Goal: Information Seeking & Learning: Learn about a topic

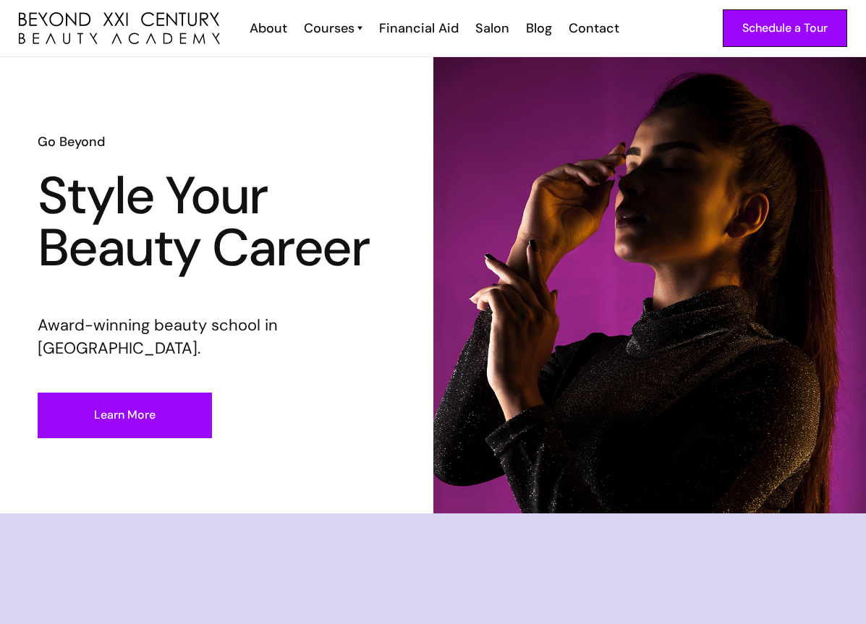
scroll to position [289, 0]
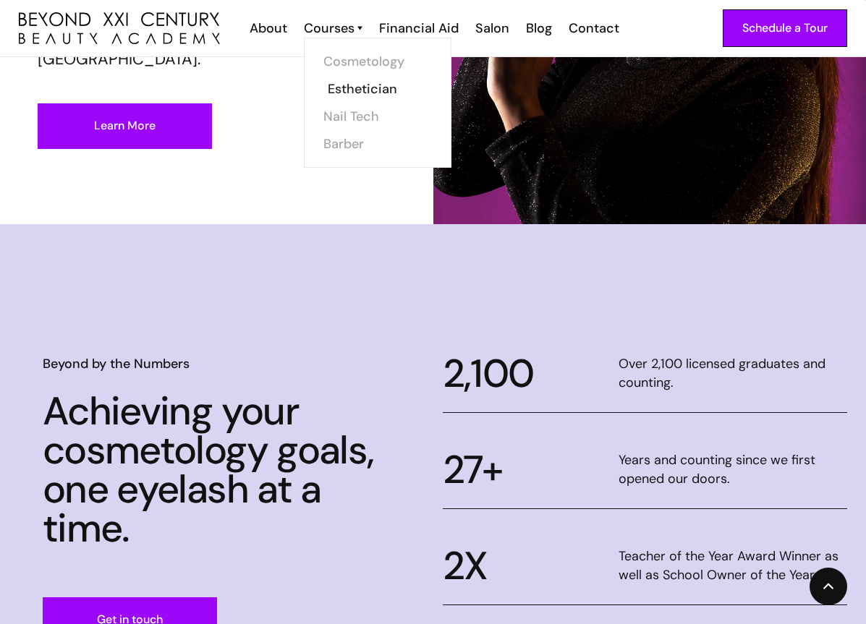
click at [373, 89] on link "Esthetician" at bounding box center [382, 88] width 108 height 27
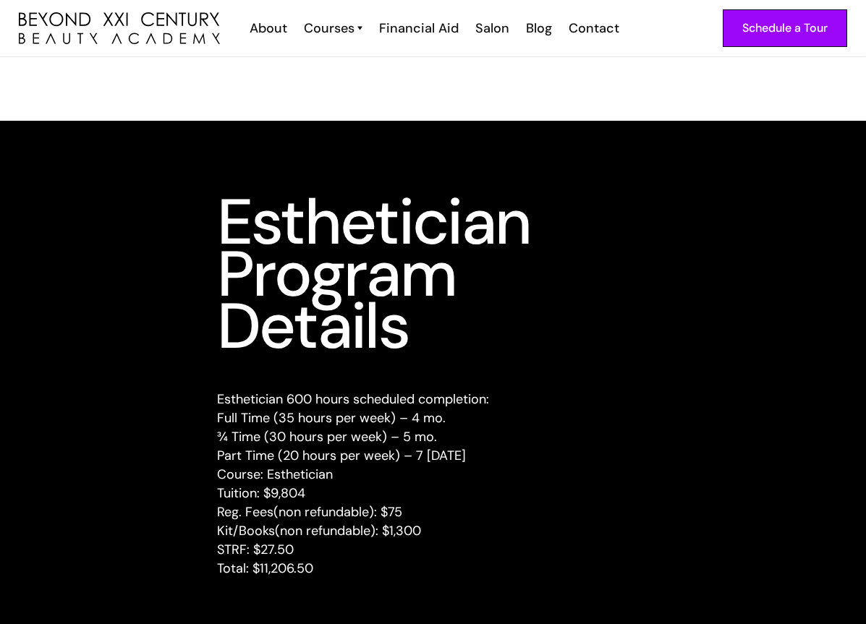
scroll to position [1808, 0]
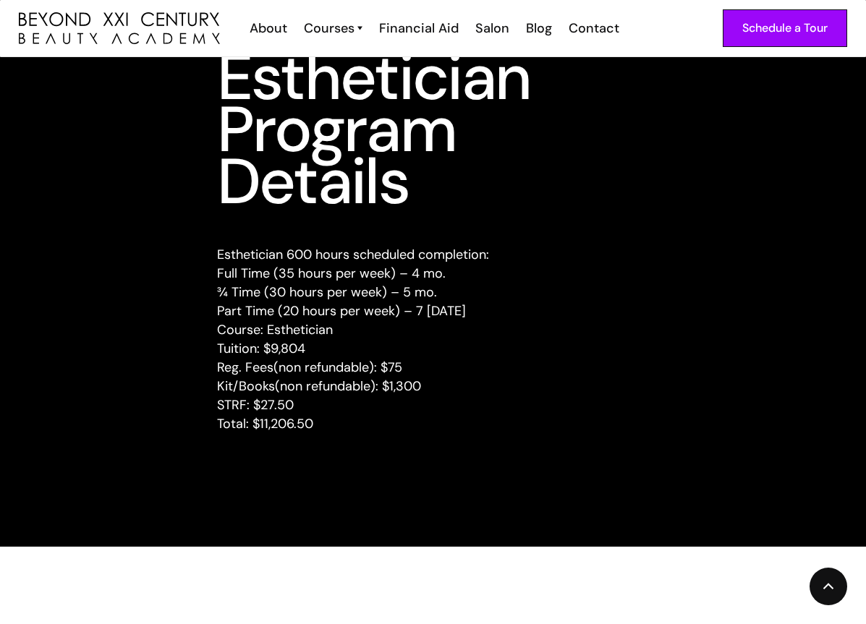
click at [262, 427] on p "Esthetician 600 hours scheduled completion: Full Time (35 hours per week) – 4 m…" at bounding box center [433, 339] width 433 height 188
drag, startPoint x: 261, startPoint y: 427, endPoint x: 333, endPoint y: 430, distance: 72.4
click at [333, 430] on p "Esthetician 600 hours scheduled completion: Full Time (35 hours per week) – 4 m…" at bounding box center [433, 339] width 433 height 188
click at [346, 430] on p "Esthetician 600 hours scheduled completion: Full Time (35 hours per week) – 4 m…" at bounding box center [433, 339] width 433 height 188
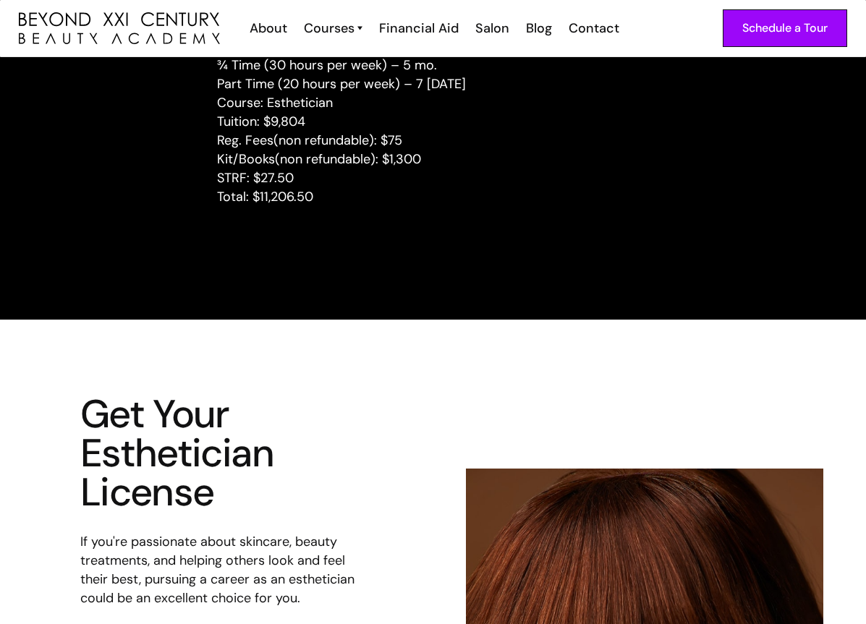
scroll to position [1746, 0]
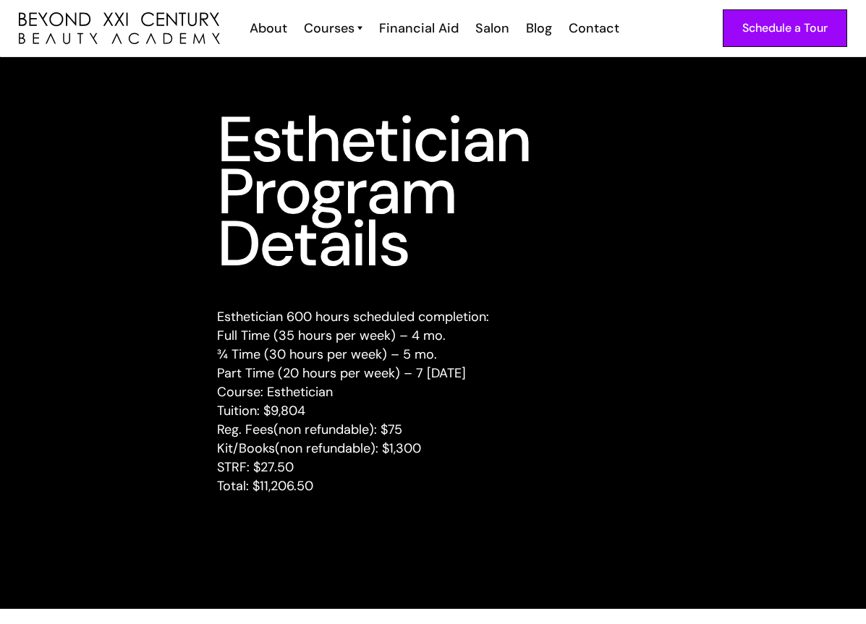
drag, startPoint x: 380, startPoint y: 375, endPoint x: 390, endPoint y: 375, distance: 10.2
click at [380, 375] on p "Esthetician 600 hours scheduled completion: Full Time (35 hours per week) – 4 m…" at bounding box center [433, 401] width 433 height 188
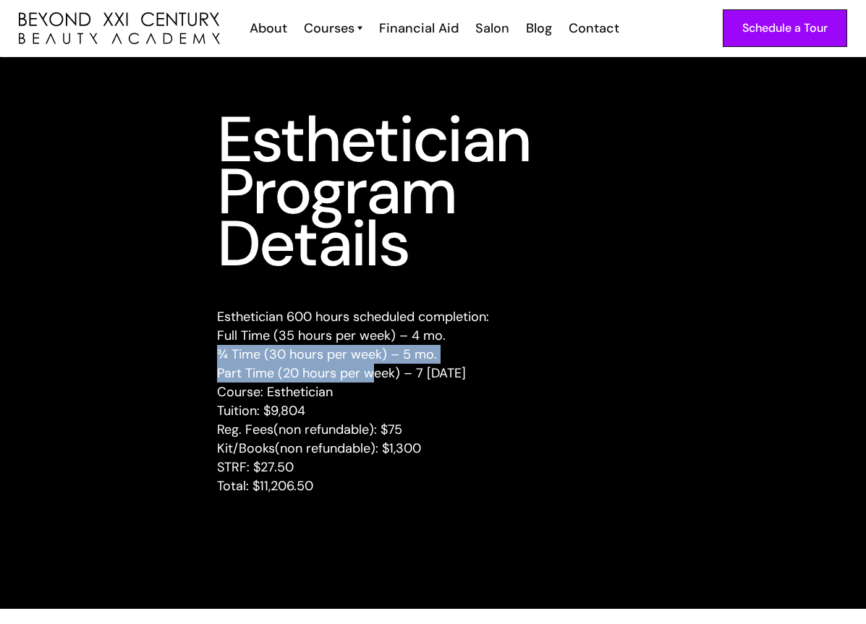
drag, startPoint x: 218, startPoint y: 359, endPoint x: 433, endPoint y: 367, distance: 215.7
click at [404, 367] on div "Esthetician Program Details Esthetician 600 hours scheduled completion: Full Ti…" at bounding box center [433, 314] width 866 height 401
click at [484, 359] on p "Esthetician 600 hours scheduled completion: Full Time (35 hours per week) – 4 m…" at bounding box center [433, 401] width 433 height 188
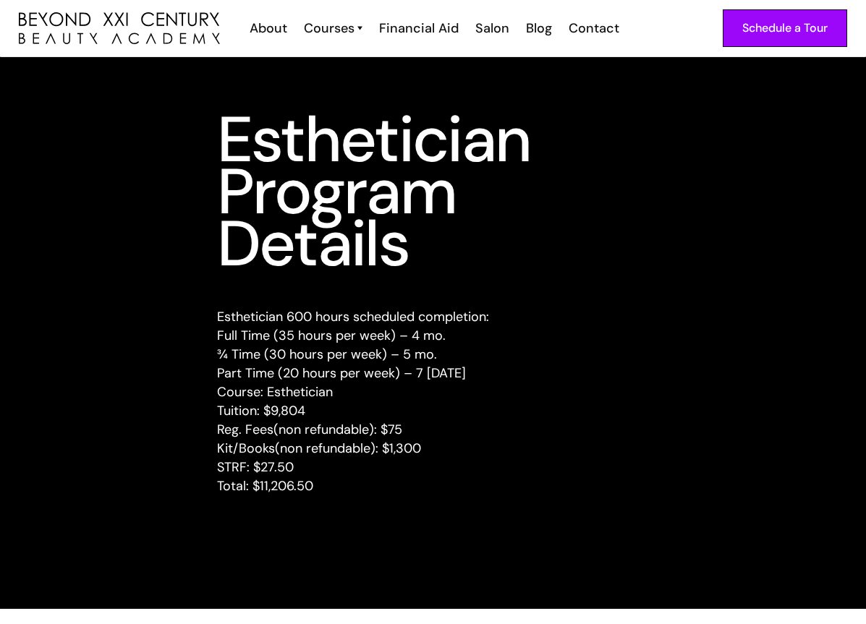
click at [502, 336] on p "Esthetician 600 hours scheduled completion: Full Time (35 hours per week) – 4 m…" at bounding box center [433, 401] width 433 height 188
drag, startPoint x: 443, startPoint y: 349, endPoint x: 462, endPoint y: 353, distance: 19.9
click at [462, 353] on p "Esthetician 600 hours scheduled completion: Full Time (35 hours per week) – 4 m…" at bounding box center [433, 401] width 433 height 188
click at [519, 355] on p "Esthetician 600 hours scheduled completion: Full Time (35 hours per week) – 4 m…" at bounding box center [433, 401] width 433 height 188
drag, startPoint x: 226, startPoint y: 435, endPoint x: 383, endPoint y: 416, distance: 157.5
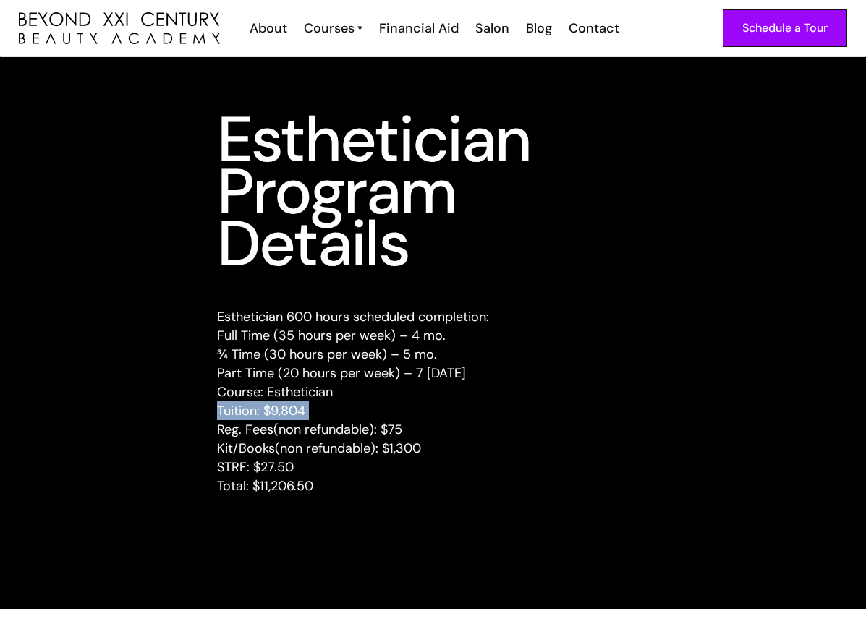
click at [367, 417] on p "Esthetician 600 hours scheduled completion: Full Time (35 hours per week) – 4 m…" at bounding box center [433, 401] width 433 height 188
click at [509, 397] on p "Esthetician 600 hours scheduled completion: Full Time (35 hours per week) – 4 m…" at bounding box center [433, 401] width 433 height 188
